Goal: Find specific page/section: Find specific page/section

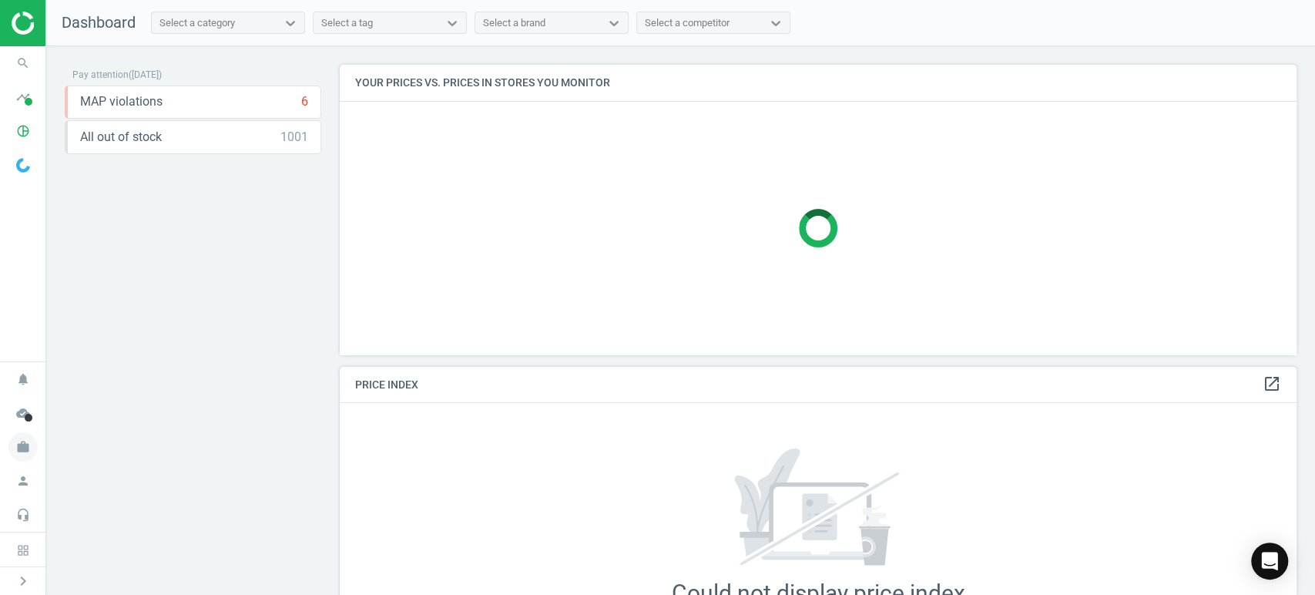
scroll to position [7, 8]
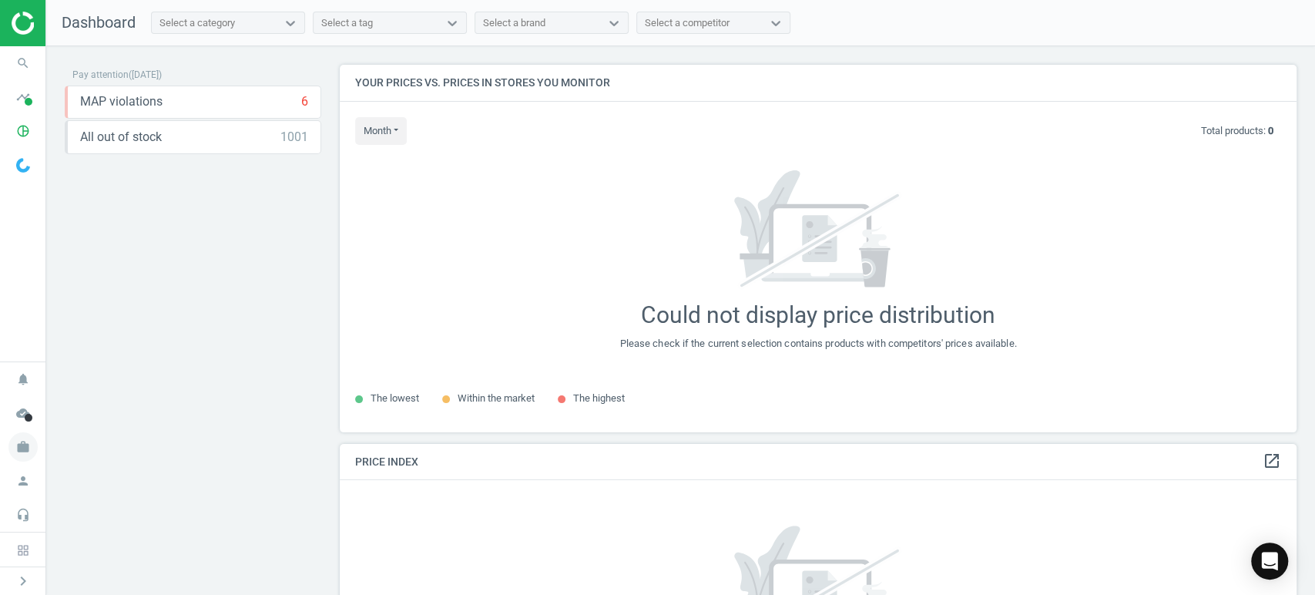
click at [22, 455] on icon "work" at bounding box center [22, 446] width 29 height 29
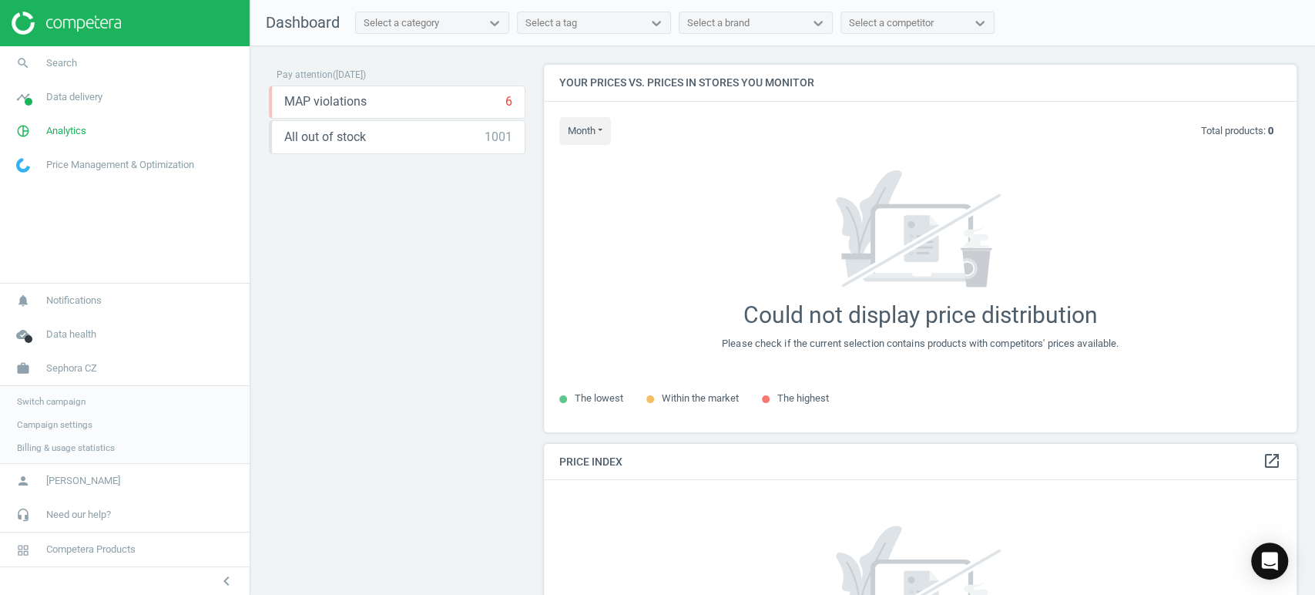
click at [69, 403] on span "Switch campaign" at bounding box center [51, 401] width 69 height 12
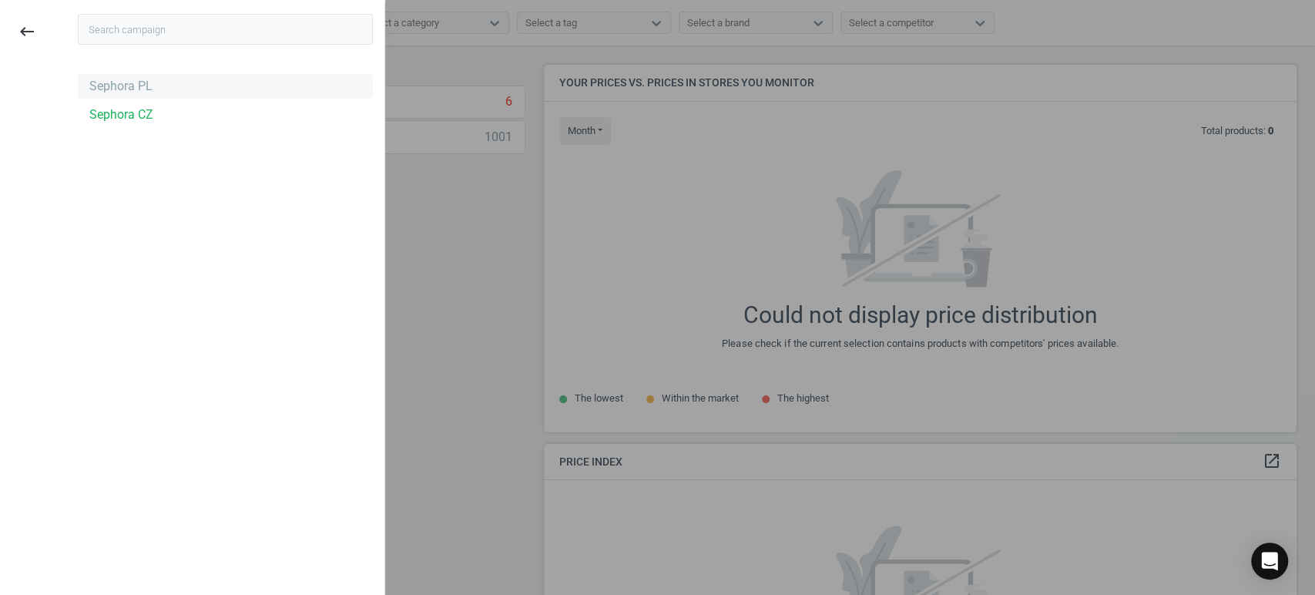
click at [133, 86] on div "Sephora PL" at bounding box center [120, 86] width 63 height 17
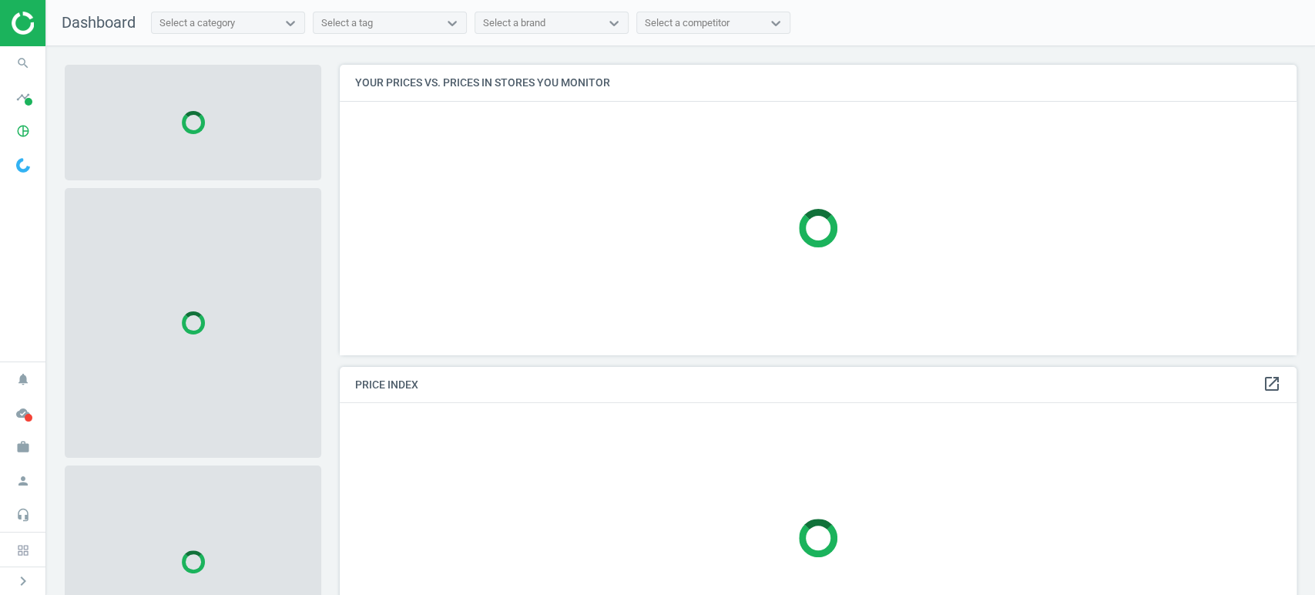
scroll to position [316, 971]
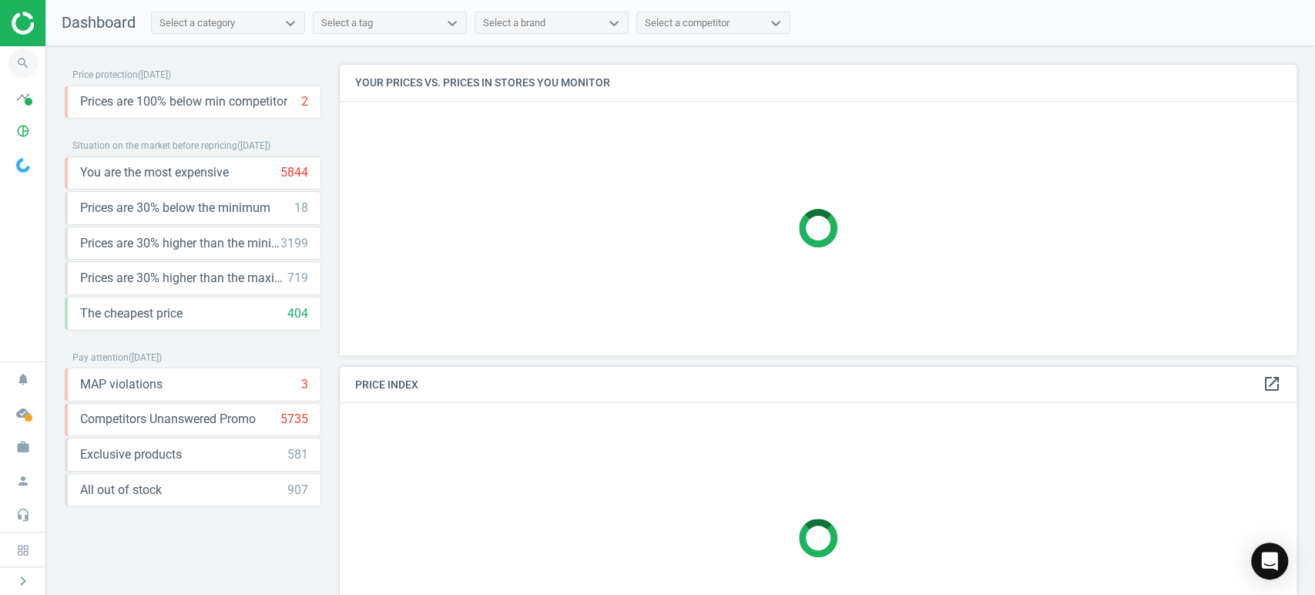
click at [24, 60] on icon "search" at bounding box center [22, 63] width 29 height 29
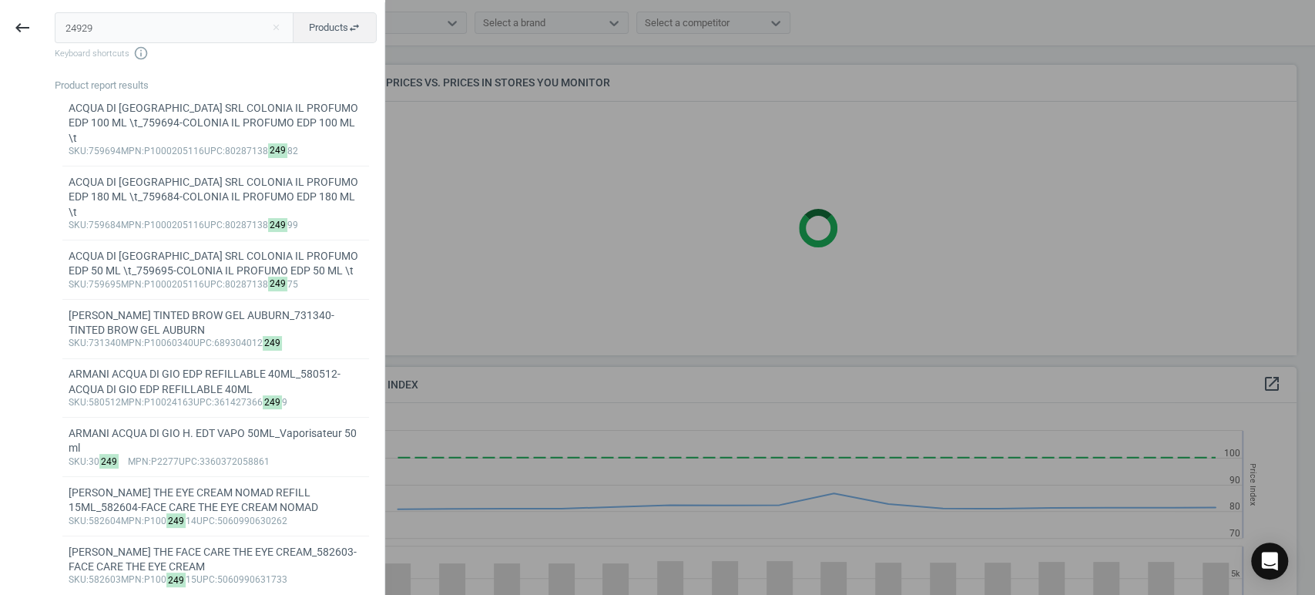
scroll to position [332, 971]
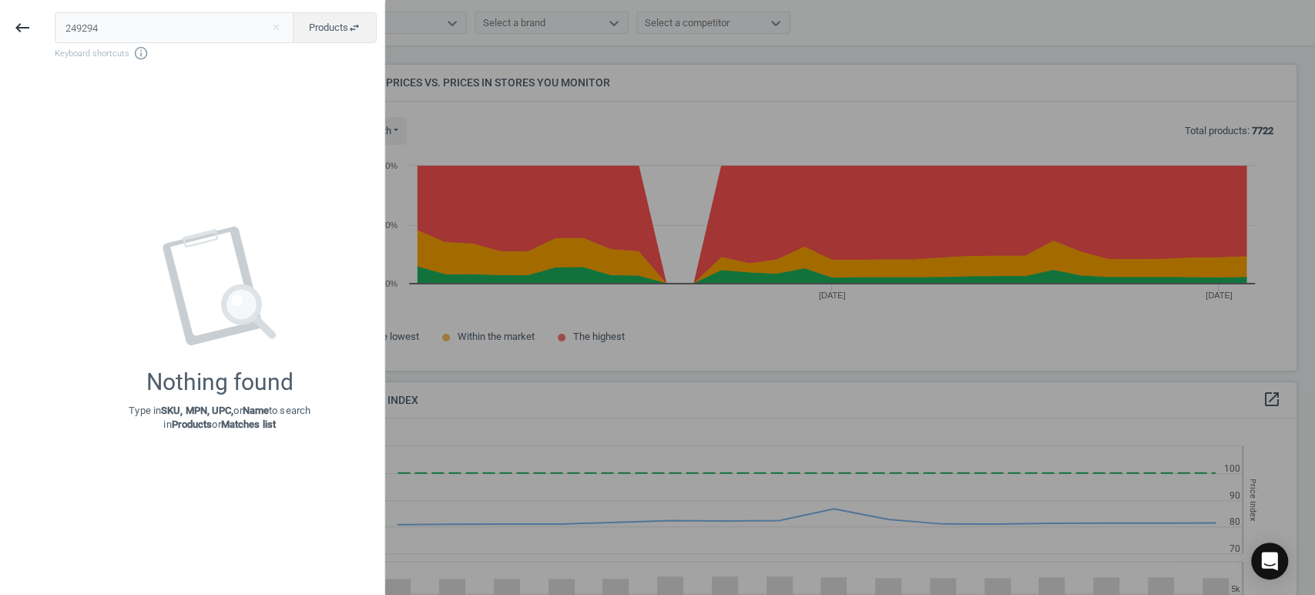
type input "249294"
